Goal: Understand process/instructions: Learn how to perform a task or action

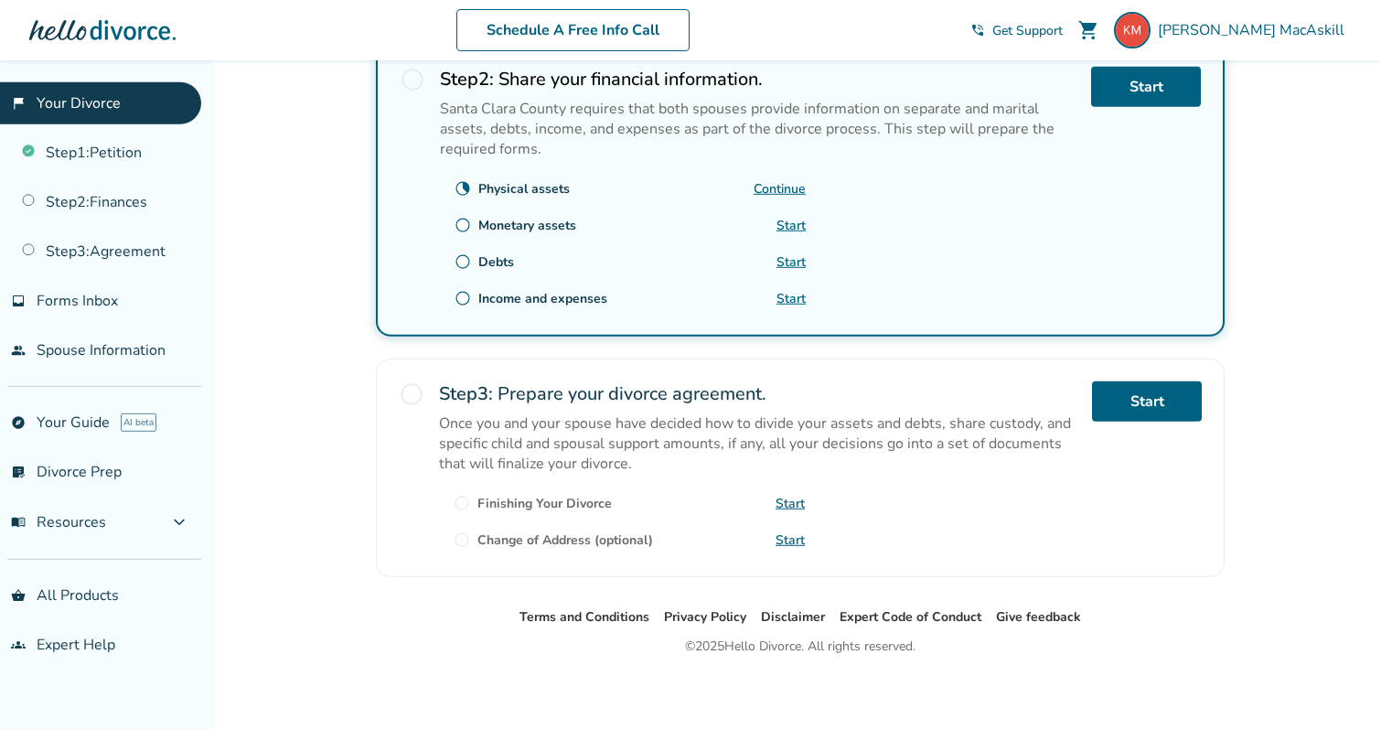
scroll to position [610, 0]
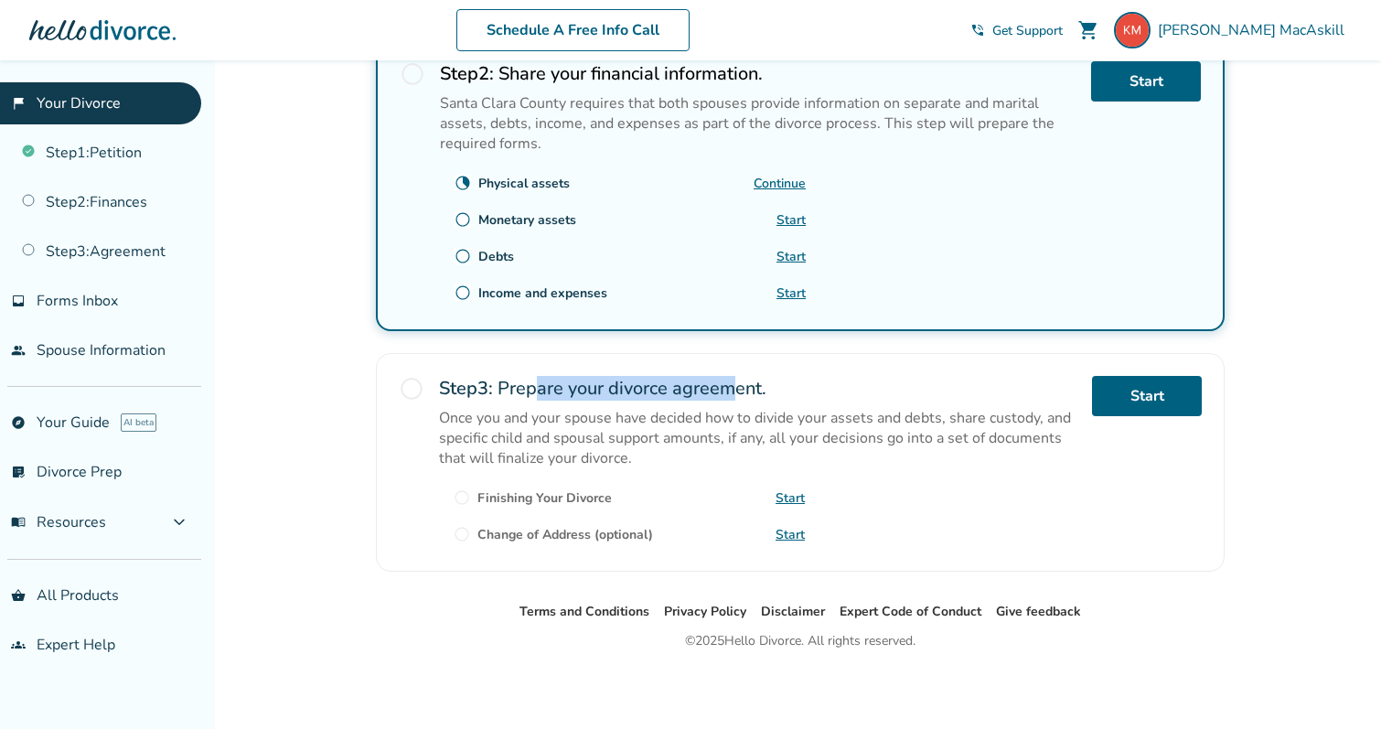
drag, startPoint x: 541, startPoint y: 383, endPoint x: 744, endPoint y: 380, distance: 203.1
click at [744, 380] on h2 "Step 3 : Prepare your divorce agreement." at bounding box center [758, 388] width 638 height 25
click at [751, 380] on h2 "Step 3 : Prepare your divorce agreement." at bounding box center [758, 388] width 638 height 25
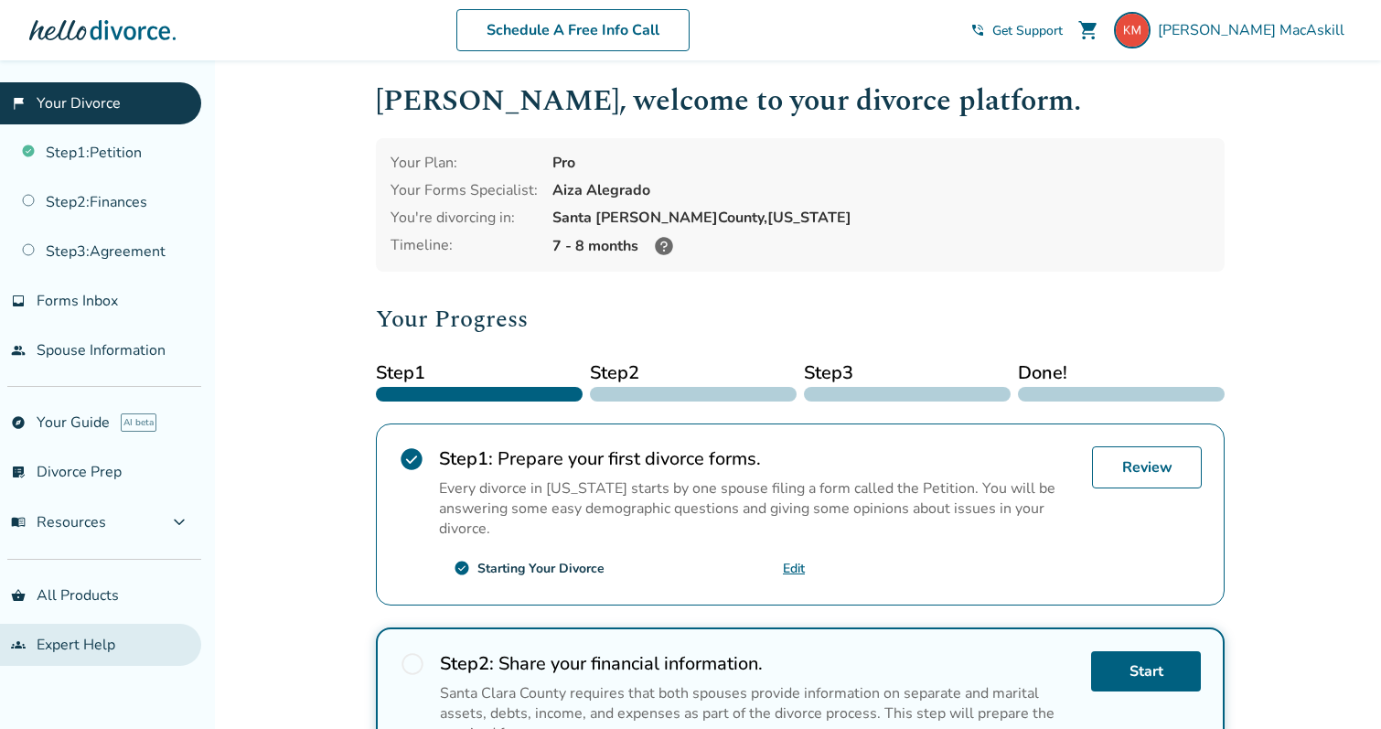
scroll to position [0, 0]
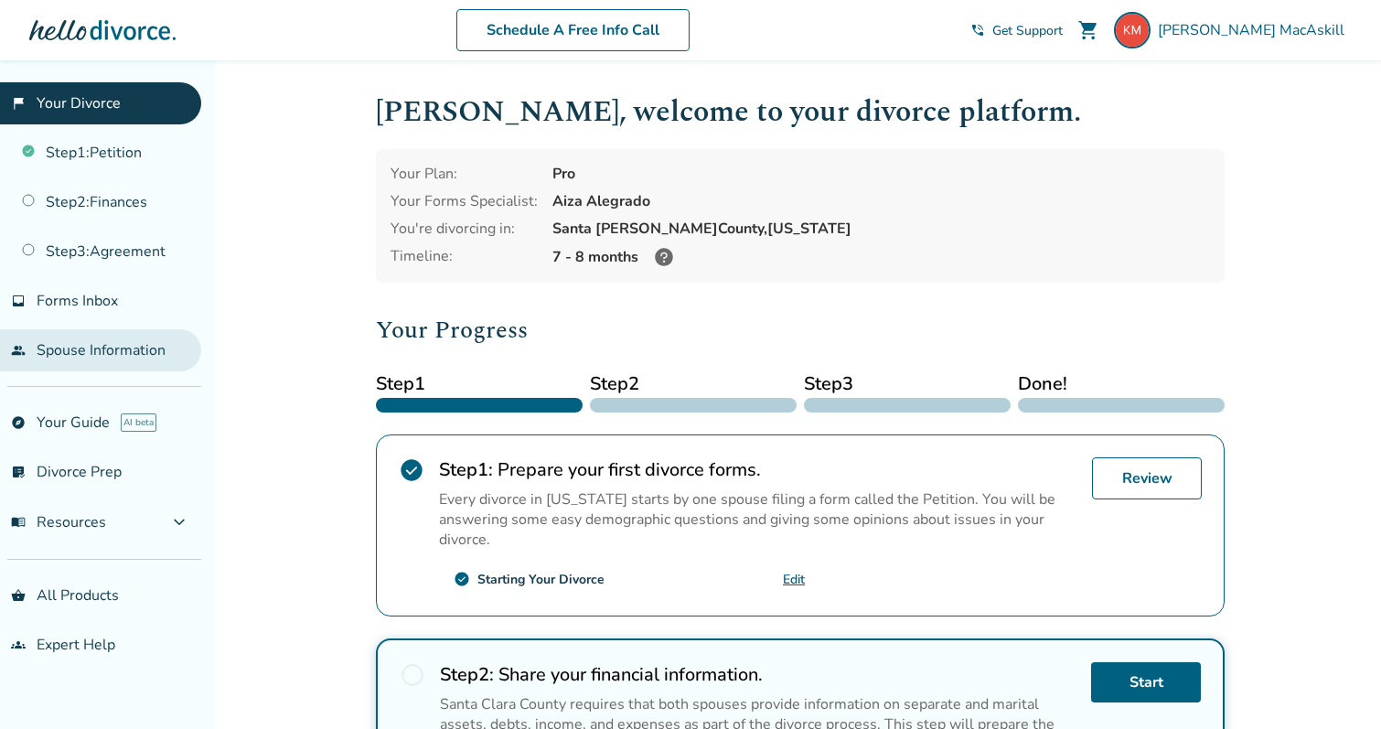
click at [117, 360] on link "people Spouse Information" at bounding box center [100, 350] width 201 height 42
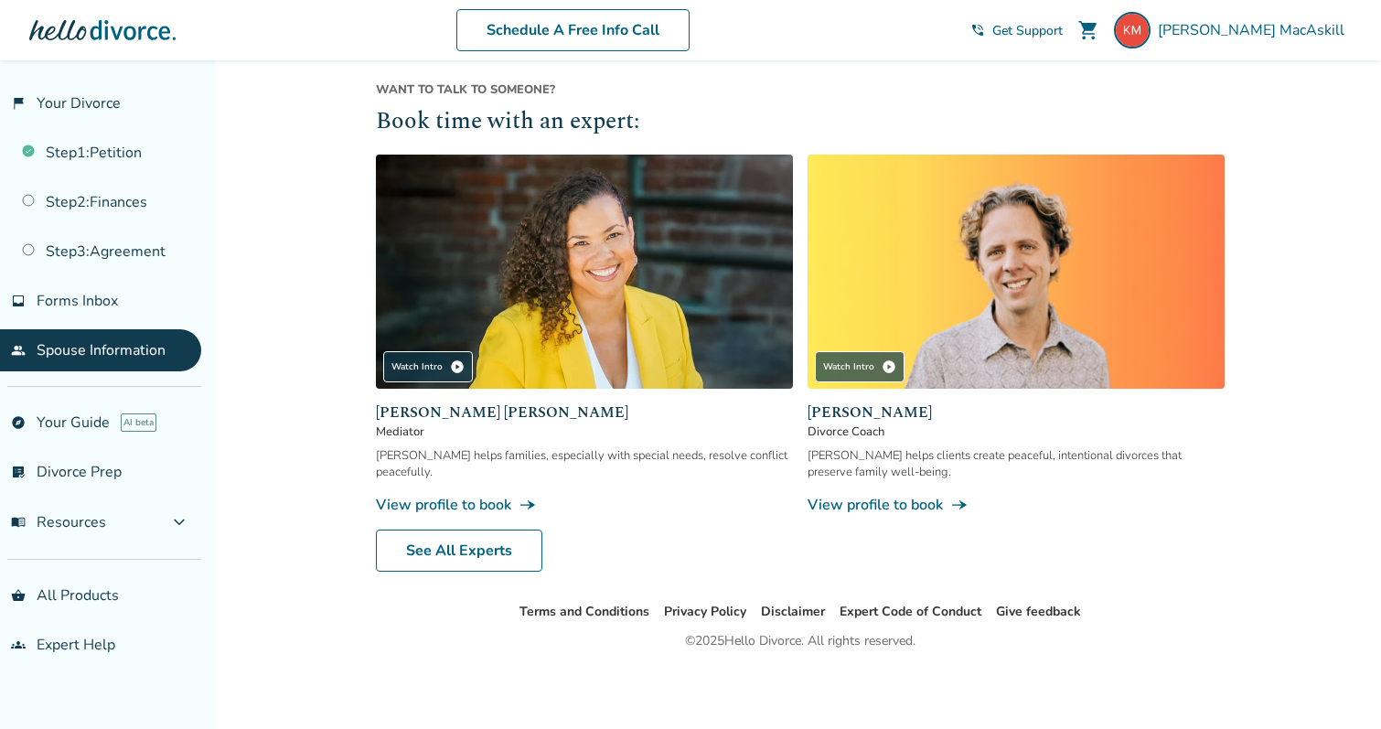
scroll to position [266, 0]
click at [92, 424] on link "explore Your Guide AI beta" at bounding box center [100, 422] width 201 height 42
